Goal: Transaction & Acquisition: Purchase product/service

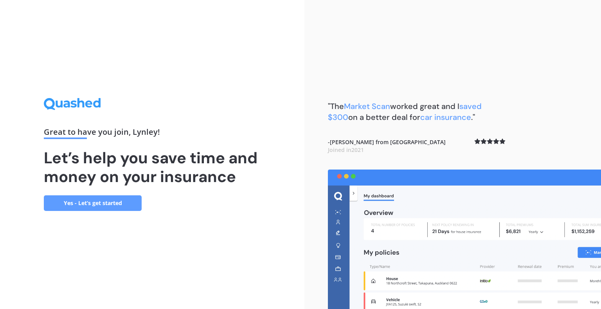
click at [111, 209] on link "Yes - Let’s get started" at bounding box center [93, 204] width 98 height 16
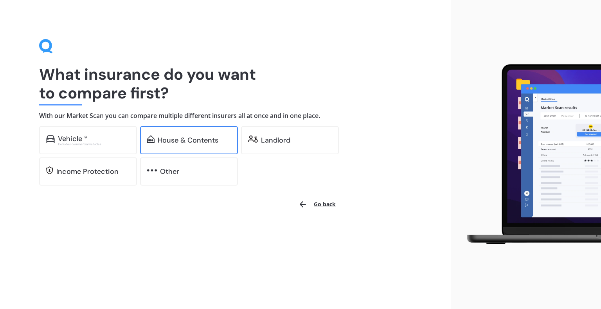
click at [194, 145] on div "House & Contents" at bounding box center [189, 140] width 98 height 28
